Goal: Task Accomplishment & Management: Manage account settings

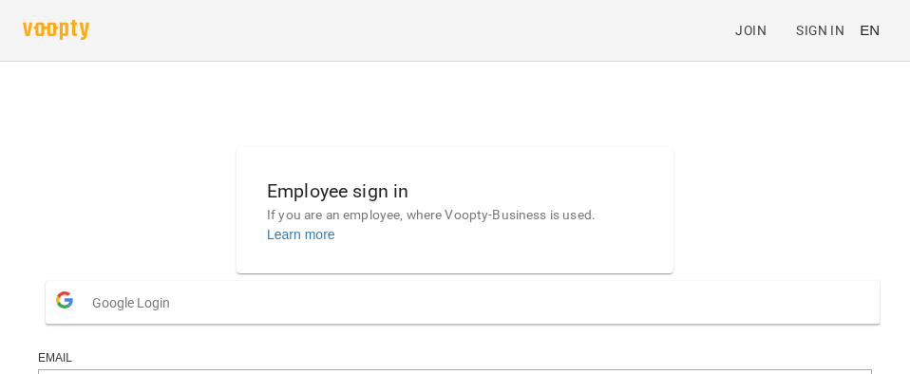
scroll to position [278, 0]
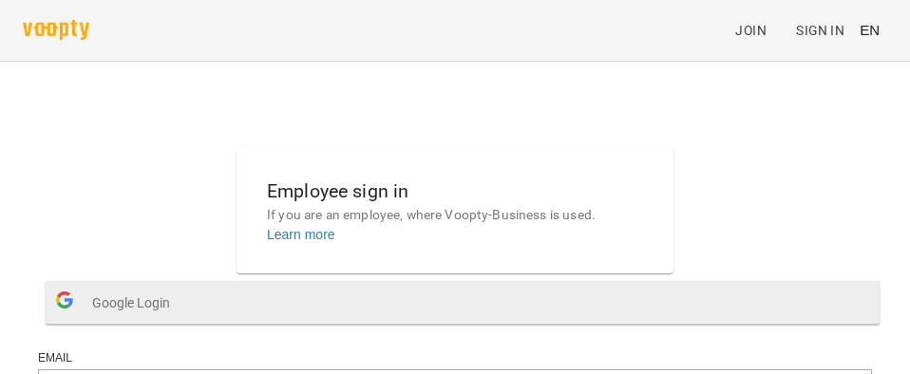
click at [179, 284] on span "Google Login" at bounding box center [135, 303] width 87 height 38
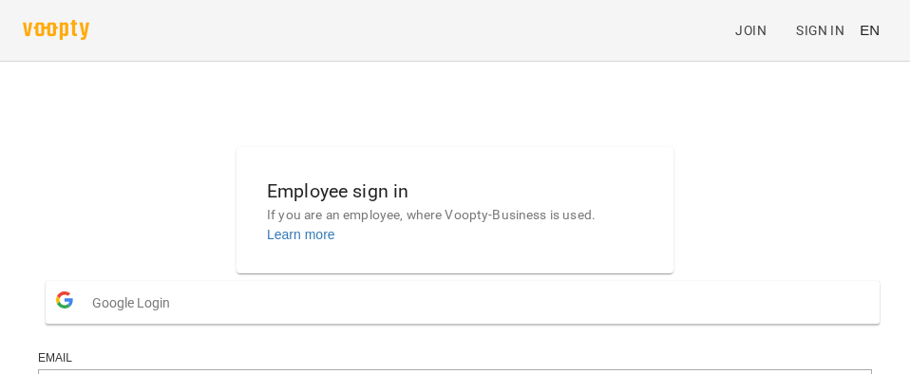
scroll to position [0, 0]
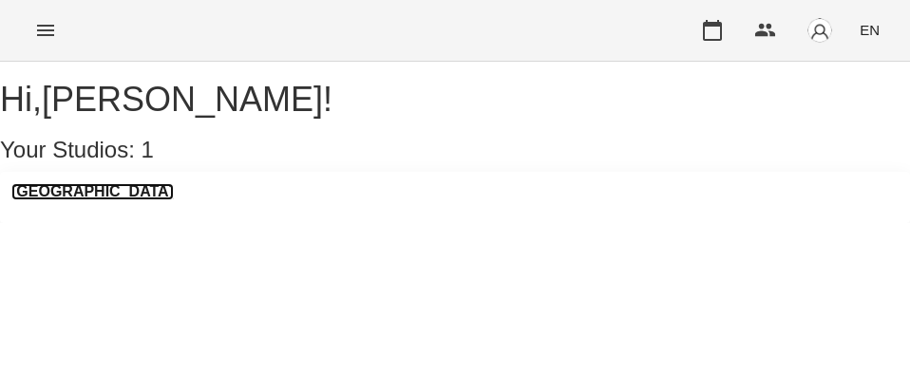
click at [118, 200] on h3 "[GEOGRAPHIC_DATA]" at bounding box center [92, 191] width 162 height 17
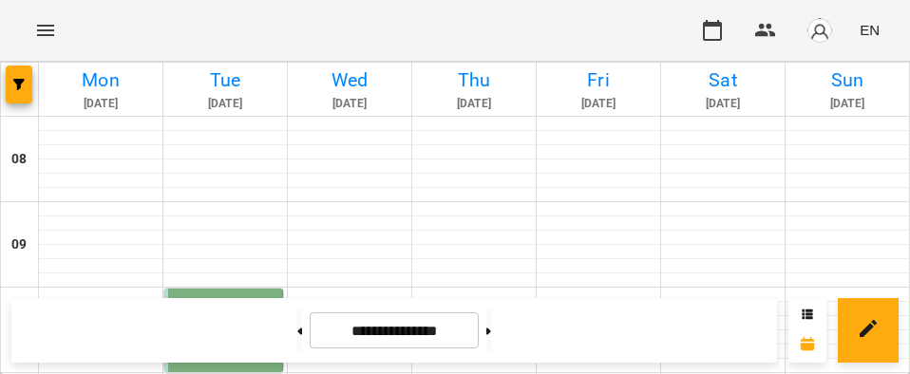
scroll to position [163, 0]
click at [217, 336] on span "Пип’як [PERSON_NAME]" at bounding box center [219, 340] width 94 height 9
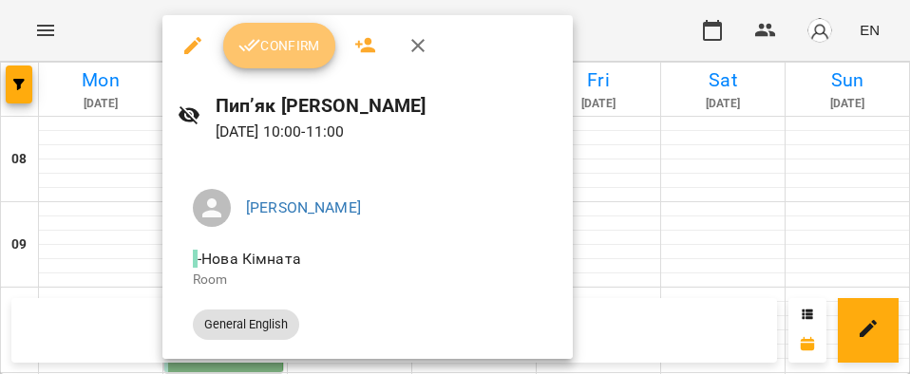
click at [287, 60] on button "Confirm" at bounding box center [279, 46] width 112 height 46
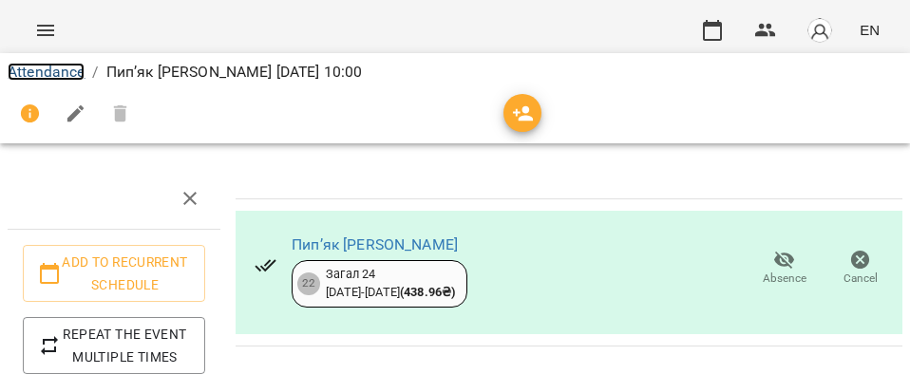
click at [67, 72] on link "Attendance" at bounding box center [46, 72] width 77 height 18
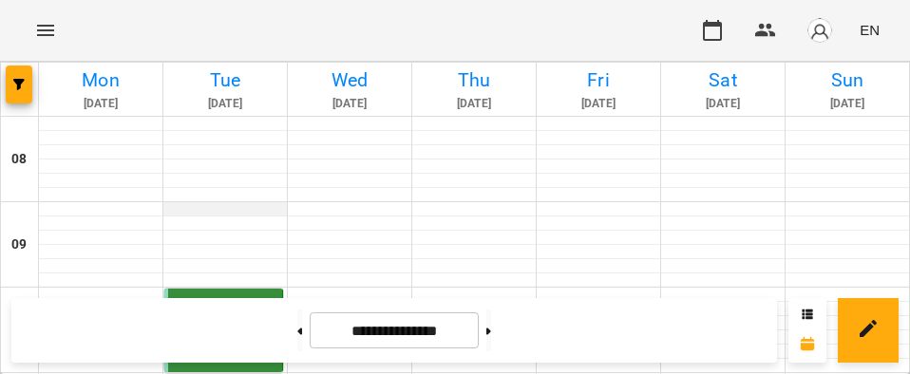
scroll to position [172, 0]
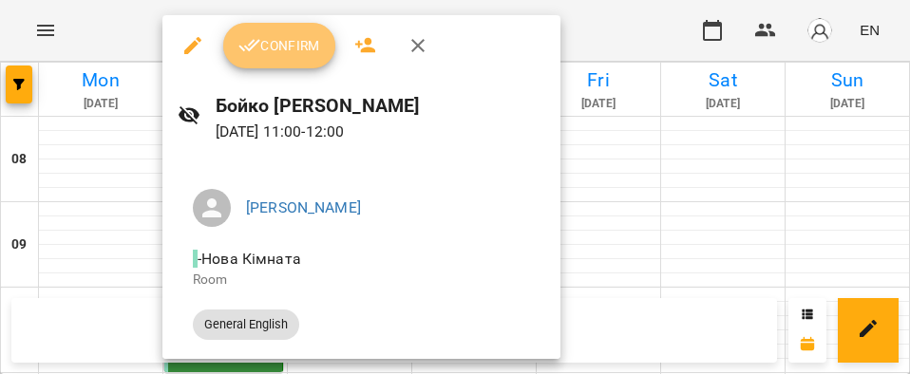
click at [270, 54] on span "Confirm" at bounding box center [279, 45] width 82 height 23
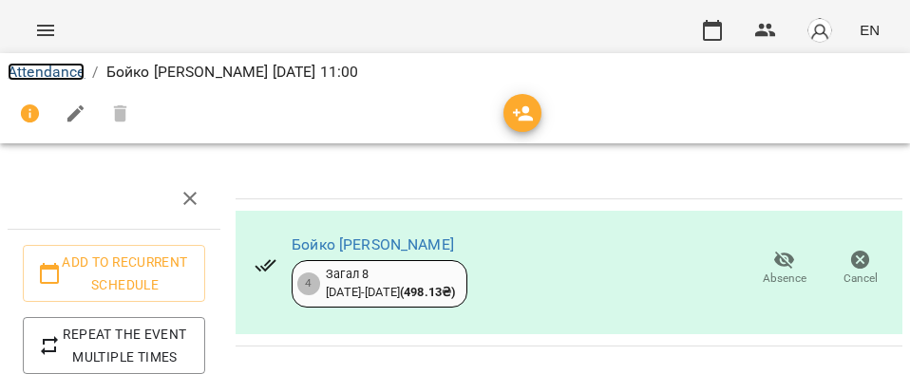
click at [47, 67] on link "Attendance" at bounding box center [46, 72] width 77 height 18
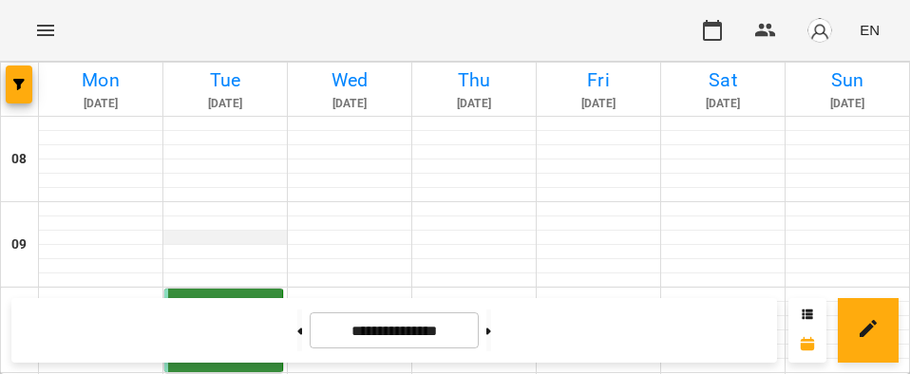
scroll to position [300, 0]
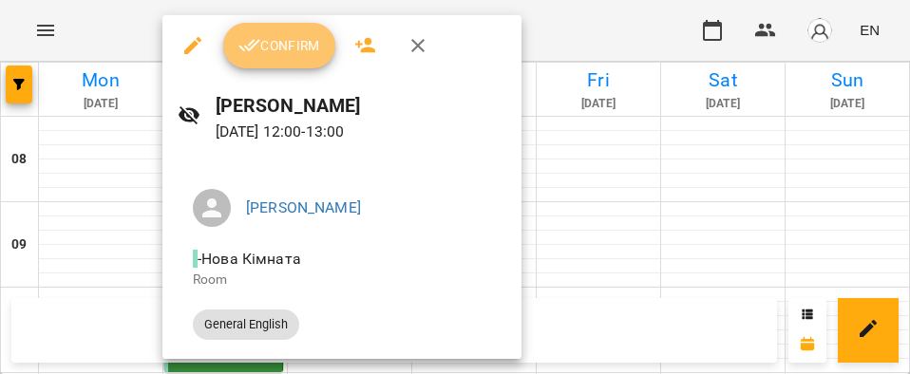
click at [274, 63] on button "Confirm" at bounding box center [279, 46] width 112 height 46
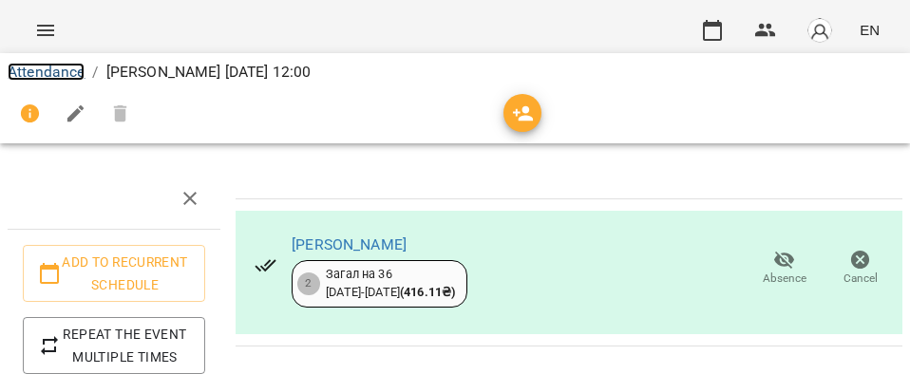
click at [47, 76] on link "Attendance" at bounding box center [46, 72] width 77 height 18
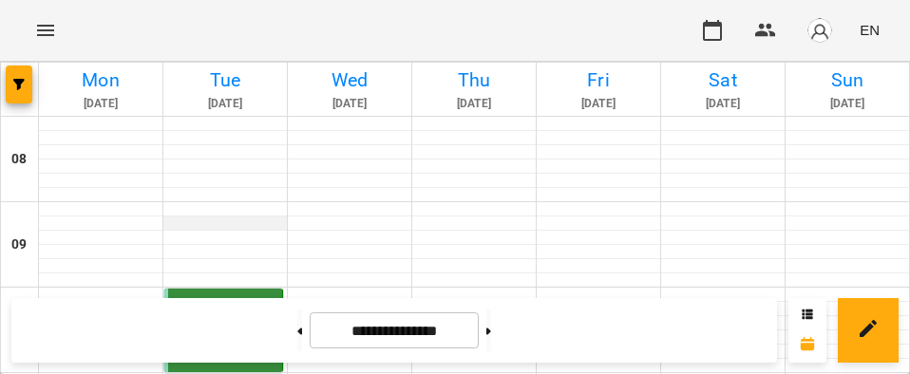
scroll to position [377, 0]
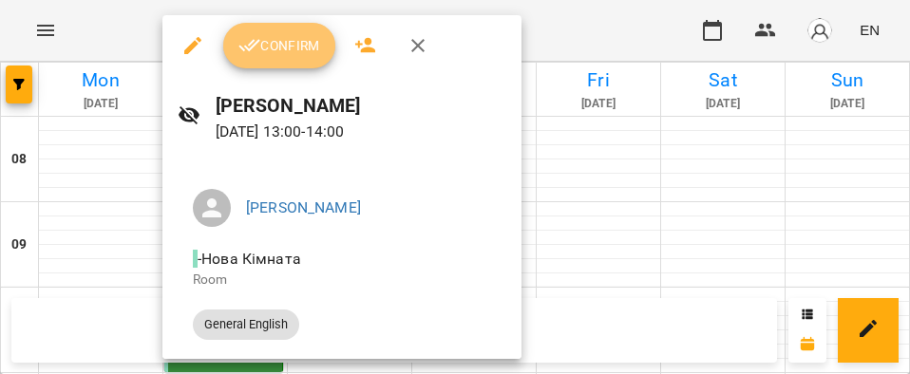
click at [286, 56] on span "Confirm" at bounding box center [279, 45] width 82 height 23
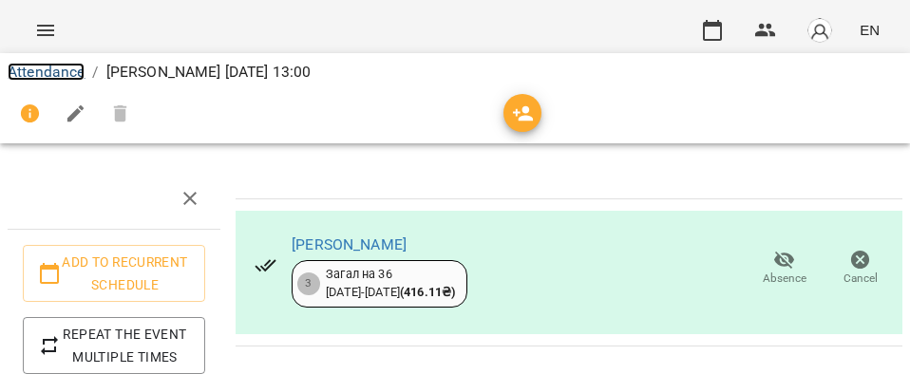
click at [74, 74] on link "Attendance" at bounding box center [46, 72] width 77 height 18
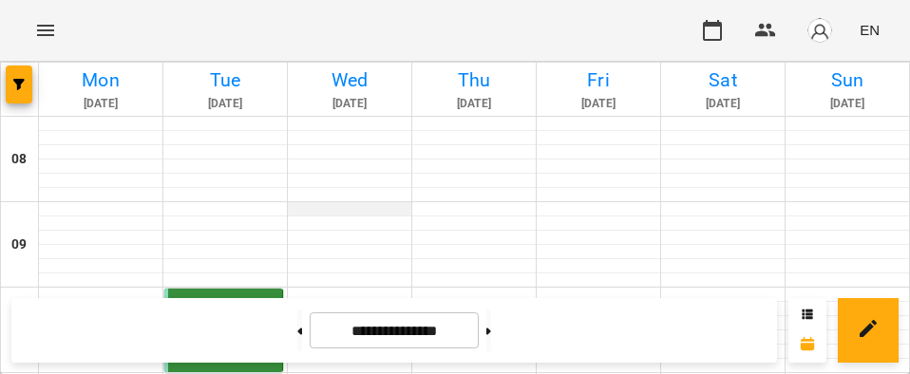
scroll to position [104, 0]
